Goal: Navigation & Orientation: Find specific page/section

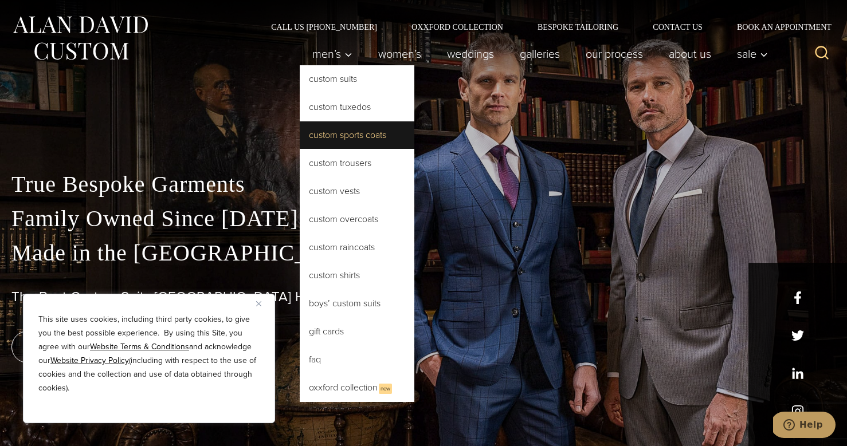
click at [343, 135] on link "Custom Sports Coats" at bounding box center [357, 135] width 115 height 28
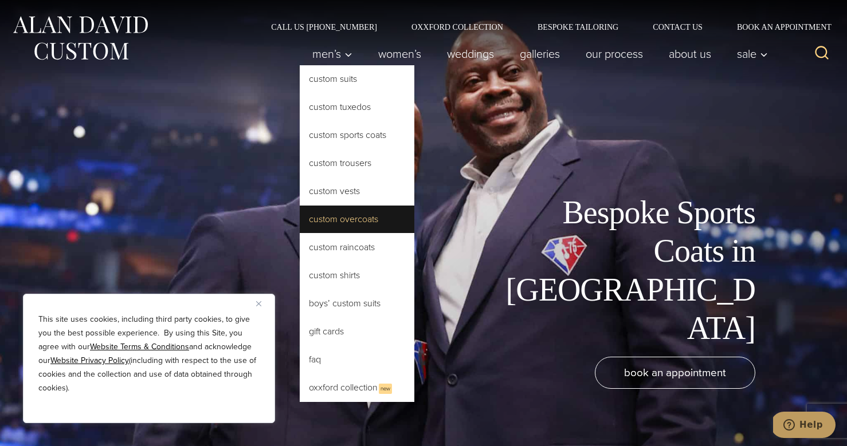
click at [349, 219] on link "Custom Overcoats" at bounding box center [357, 220] width 115 height 28
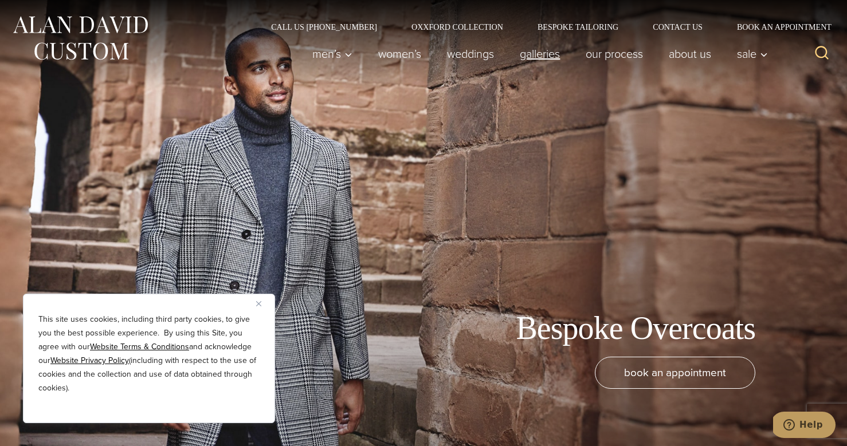
click at [543, 64] on link "Galleries" at bounding box center [540, 53] width 66 height 23
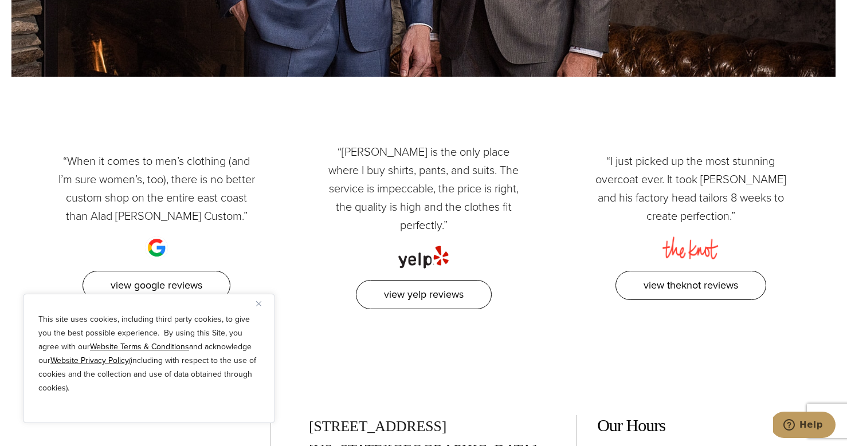
scroll to position [2349, 0]
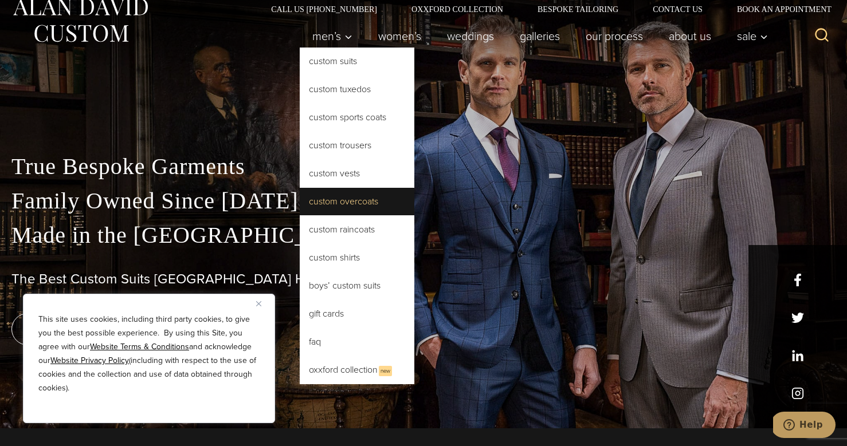
click at [371, 213] on link "Custom Overcoats" at bounding box center [357, 202] width 115 height 28
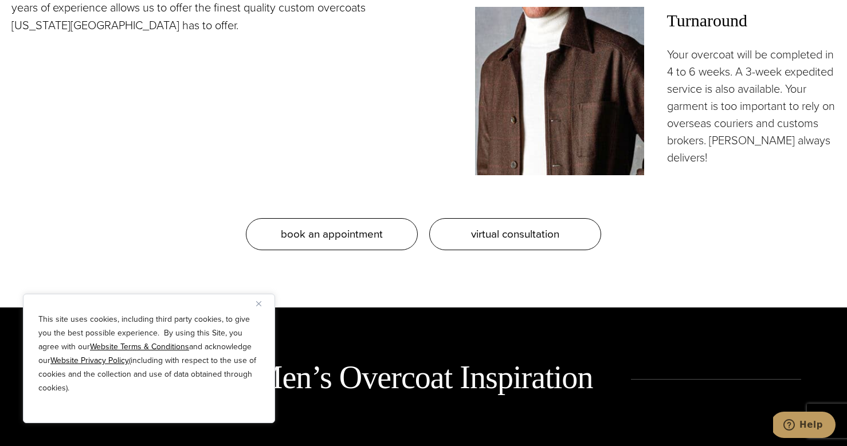
scroll to position [1182, 0]
